Goal: Find specific page/section: Find specific page/section

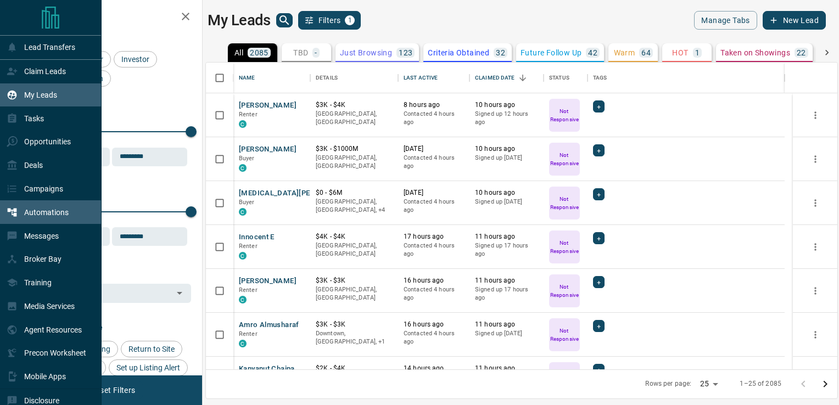
scroll to position [299, 623]
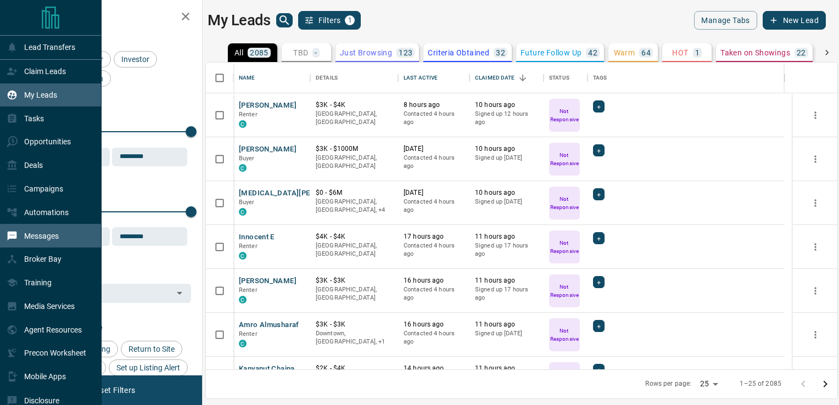
click at [48, 238] on p "Messages" at bounding box center [41, 236] width 35 height 9
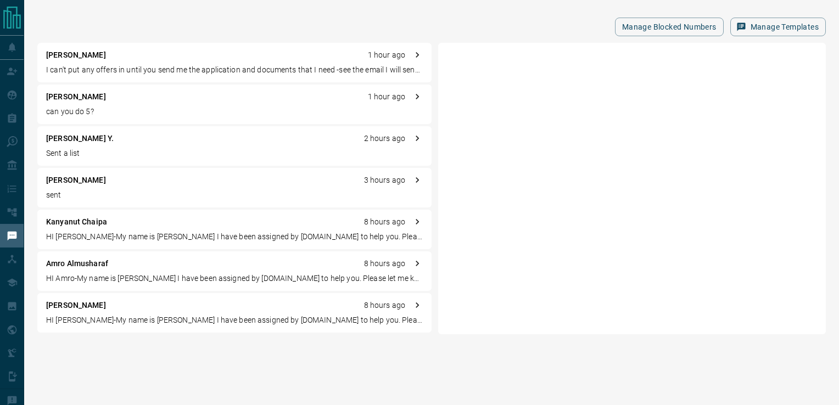
click at [161, 395] on html "Lead Transfers Claim Leads My Leads Tasks Opportunities Deals Campaigns Automat…" at bounding box center [419, 202] width 839 height 405
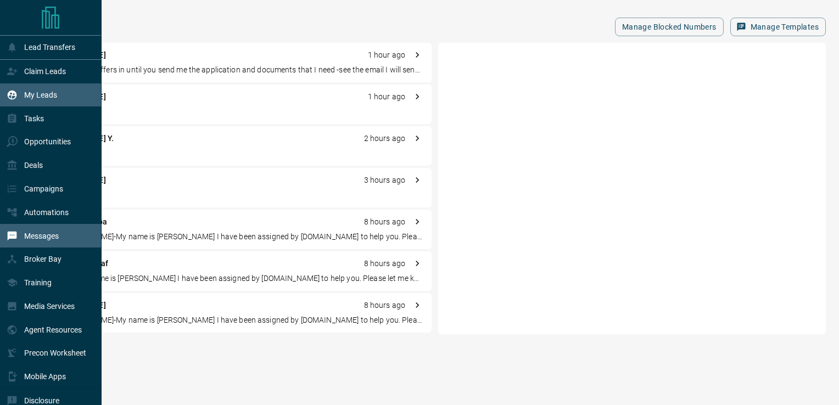
click at [46, 97] on p "My Leads" at bounding box center [40, 95] width 33 height 9
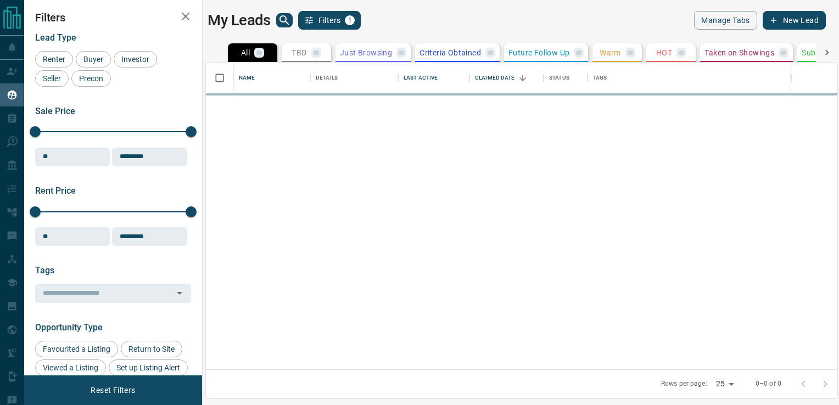
scroll to position [299, 623]
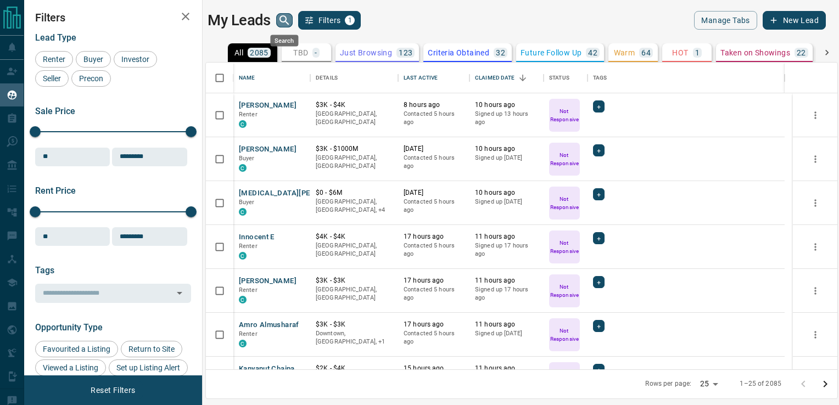
click at [281, 24] on icon "search button" at bounding box center [284, 20] width 13 height 13
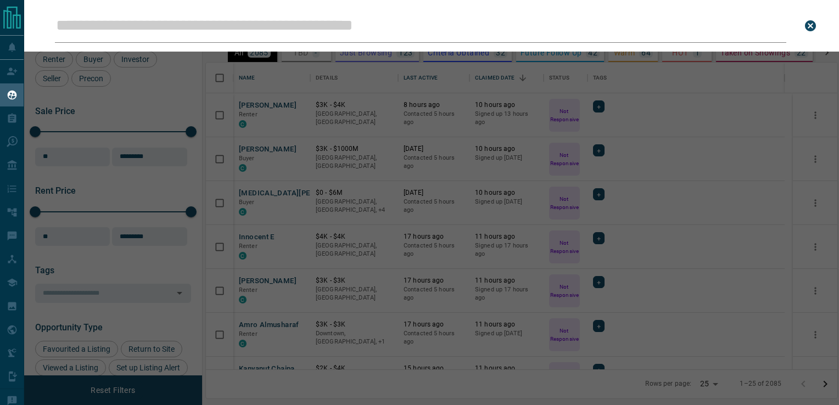
click at [249, 34] on input "Leads Search Bar" at bounding box center [421, 26] width 732 height 34
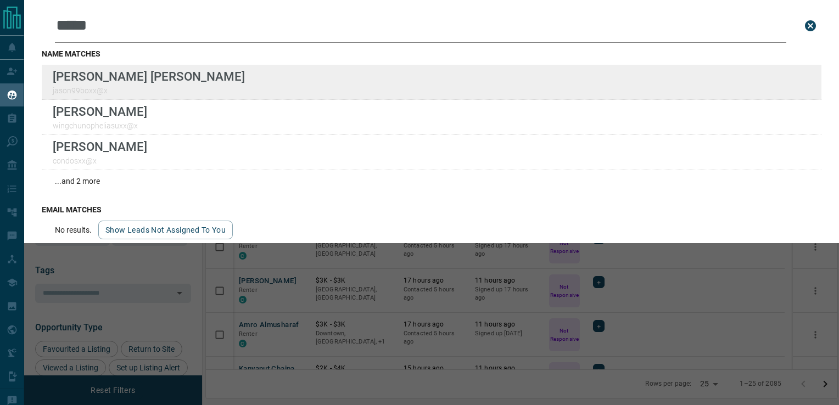
type input "*****"
